Goal: Task Accomplishment & Management: Complete application form

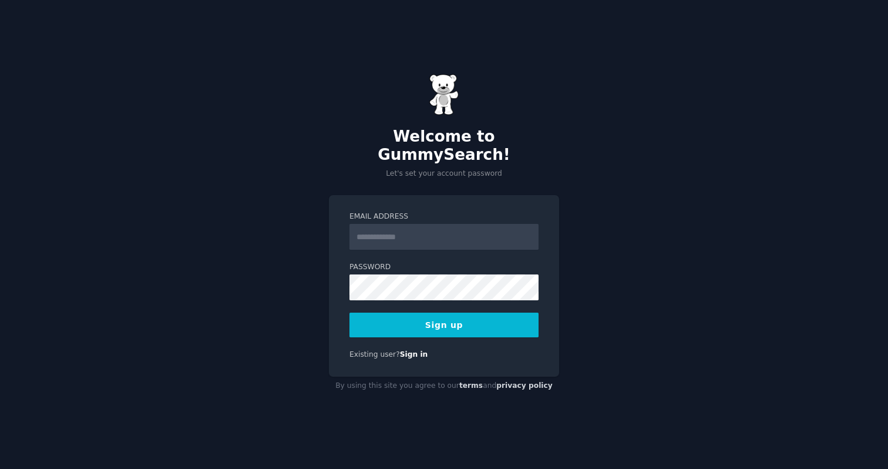
click at [396, 227] on input "Email Address" at bounding box center [443, 237] width 189 height 26
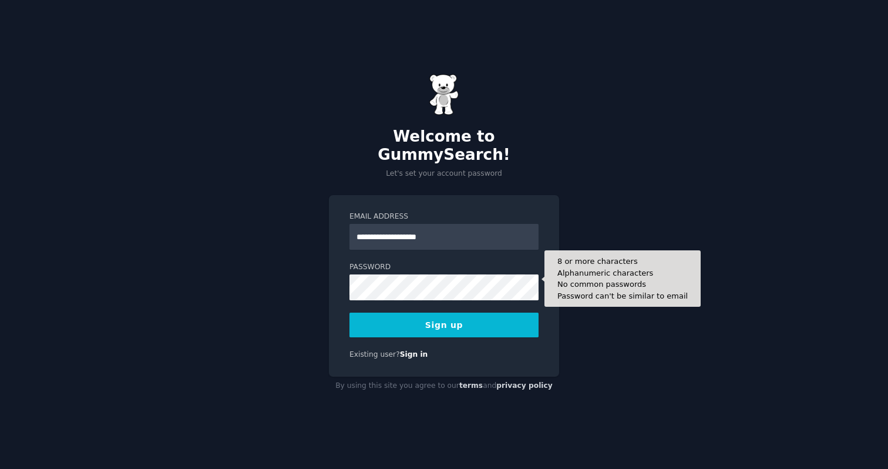
type input "**********"
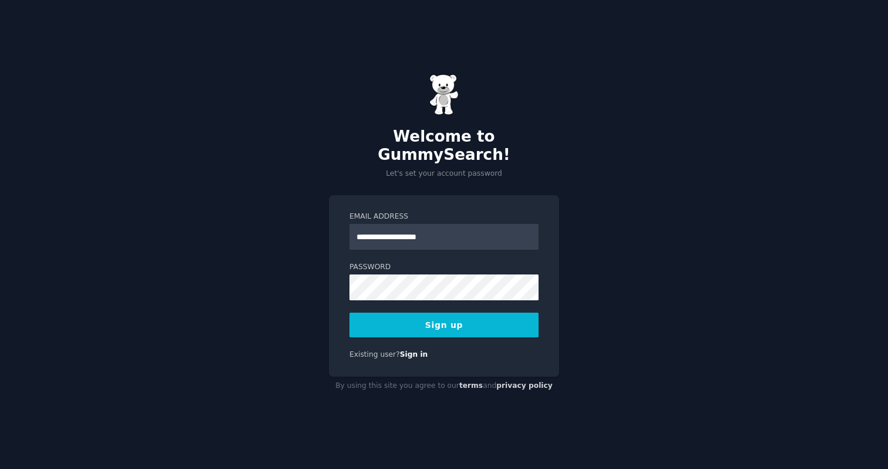
click at [516, 316] on button "Sign up" at bounding box center [443, 324] width 189 height 25
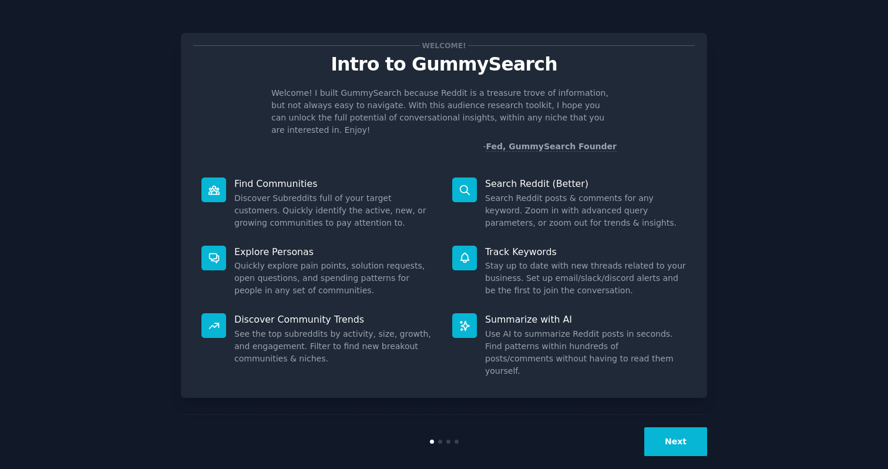
click at [675, 429] on button "Next" at bounding box center [675, 441] width 63 height 29
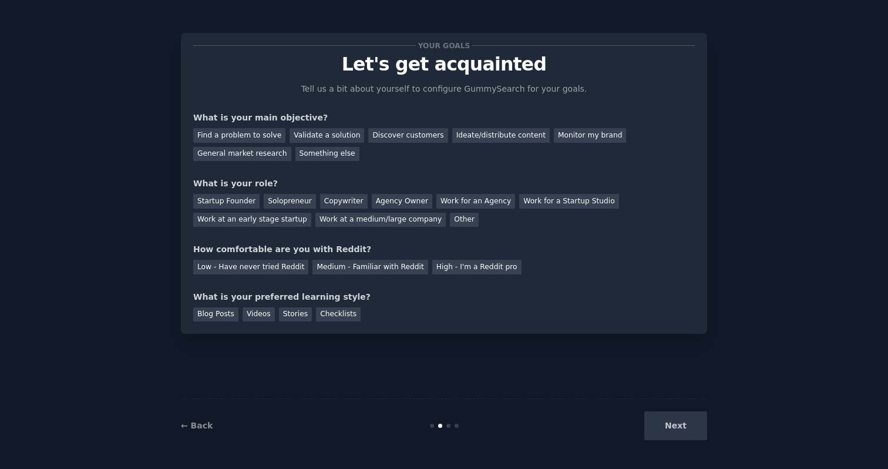
click at [675, 429] on div "Next" at bounding box center [619, 425] width 176 height 29
click at [677, 426] on div "Next" at bounding box center [619, 425] width 176 height 29
click at [676, 426] on div "Next" at bounding box center [619, 425] width 176 height 29
click at [329, 133] on div "Validate a solution" at bounding box center [326, 135] width 75 height 15
click at [389, 129] on div "Discover customers" at bounding box center [407, 135] width 79 height 15
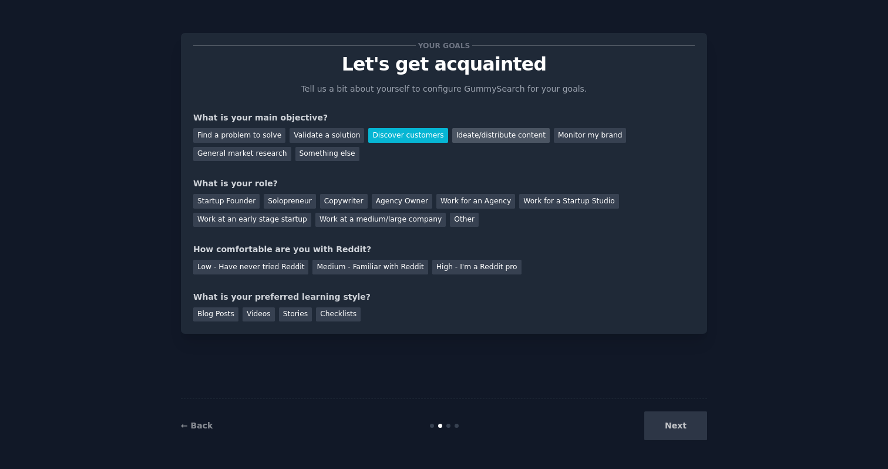
click at [475, 131] on div "Ideate/distribute content" at bounding box center [500, 135] width 97 height 15
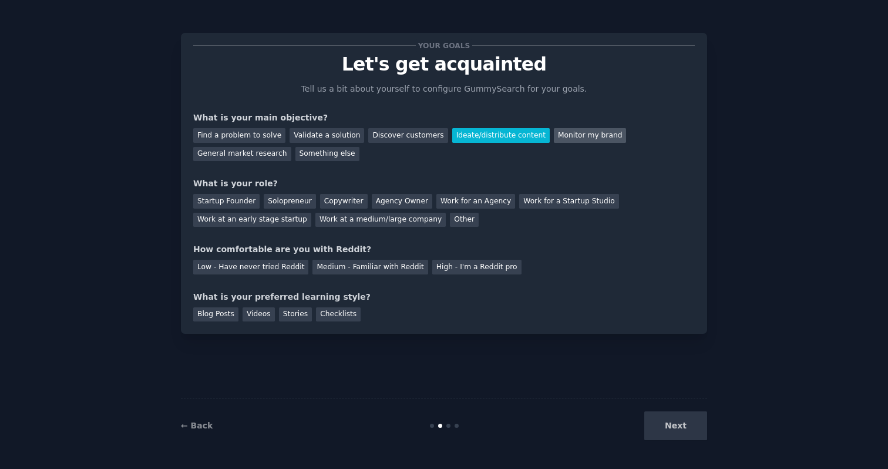
click at [557, 130] on div "Monitor my brand" at bounding box center [590, 135] width 72 height 15
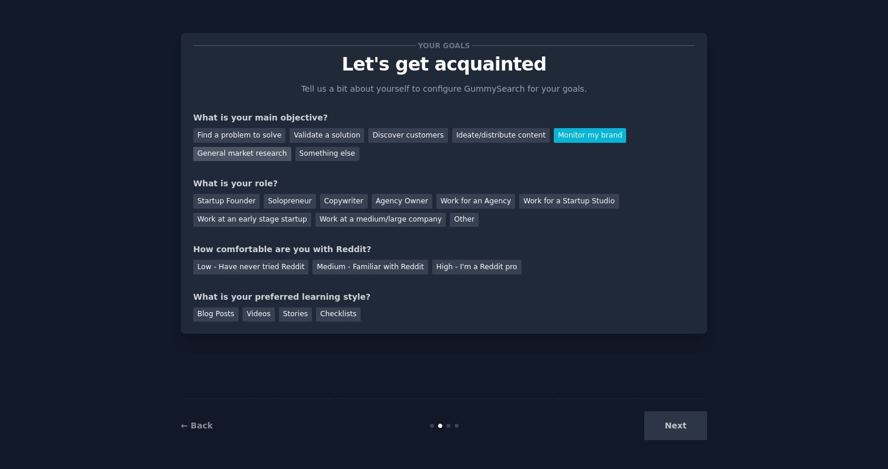
click at [254, 153] on div "General market research" at bounding box center [242, 154] width 98 height 15
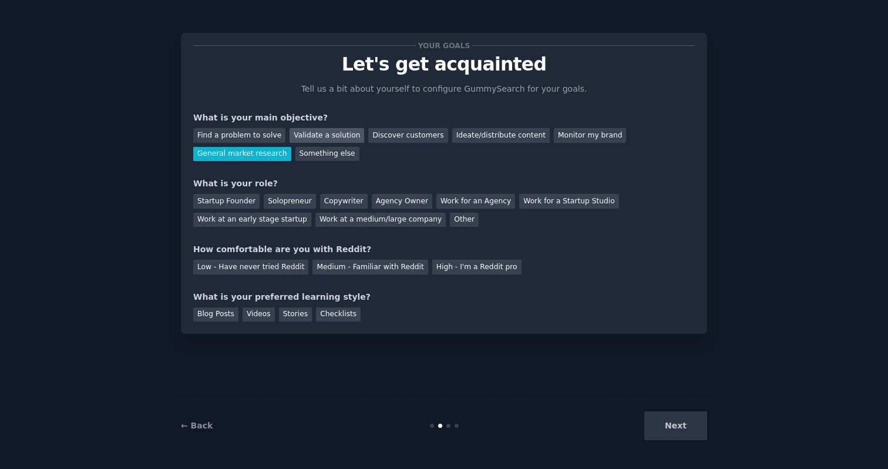
click at [323, 136] on div "Validate a solution" at bounding box center [326, 135] width 75 height 15
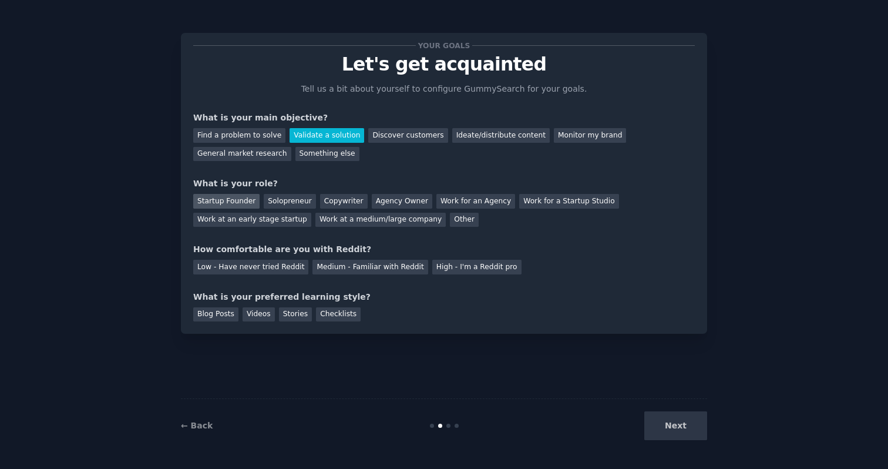
click at [232, 200] on div "Startup Founder" at bounding box center [226, 201] width 66 height 15
click at [352, 264] on div "Medium - Familiar with Reddit" at bounding box center [369, 267] width 115 height 15
click at [301, 313] on div "Stories" at bounding box center [295, 314] width 33 height 15
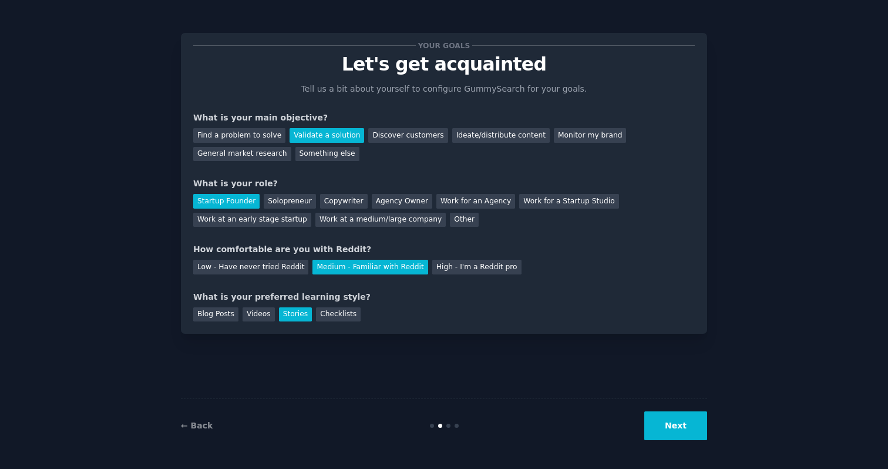
click at [682, 425] on button "Next" at bounding box center [675, 425] width 63 height 29
